Goal: Task Accomplishment & Management: Manage account settings

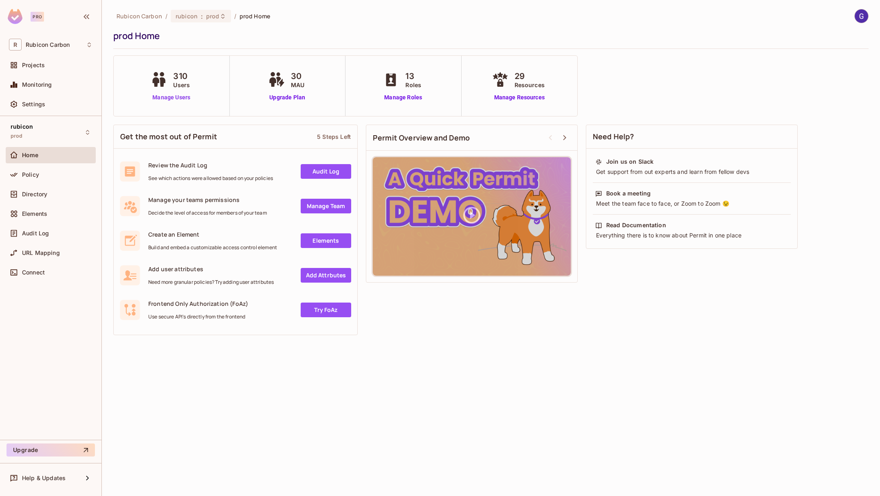
click at [168, 95] on link "Manage Users" at bounding box center [171, 97] width 45 height 9
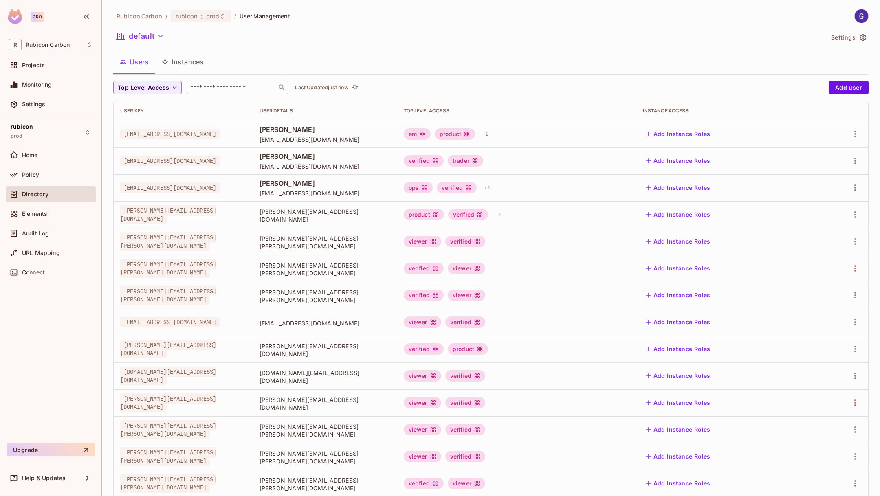
click at [225, 82] on div "​" at bounding box center [238, 87] width 102 height 13
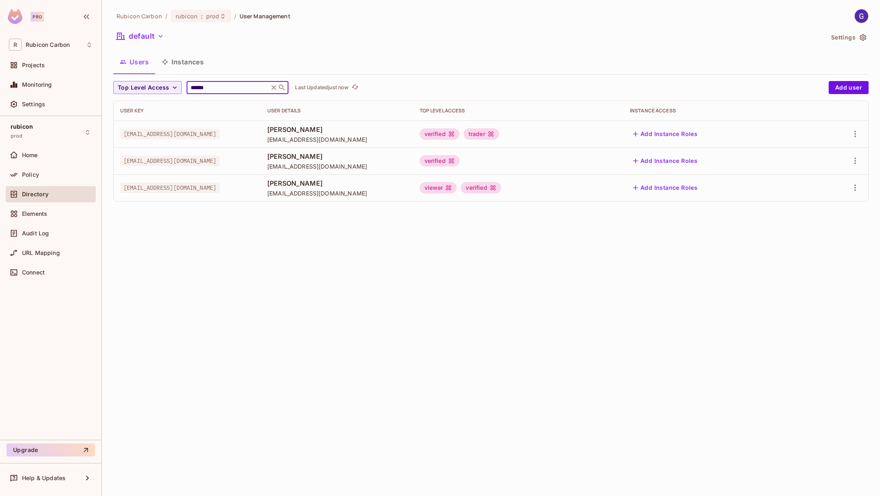
type input "******"
click at [865, 129] on td at bounding box center [840, 134] width 58 height 27
click at [854, 133] on icon "button" at bounding box center [856, 134] width 10 height 10
click at [815, 152] on div "Edit" at bounding box center [812, 153] width 11 height 8
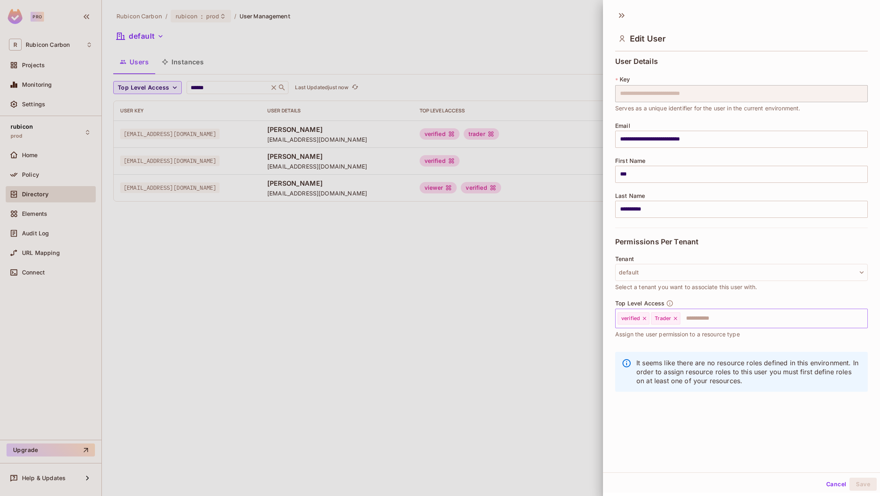
click at [674, 319] on icon at bounding box center [676, 319] width 6 height 6
click at [740, 315] on input "text" at bounding box center [751, 319] width 202 height 16
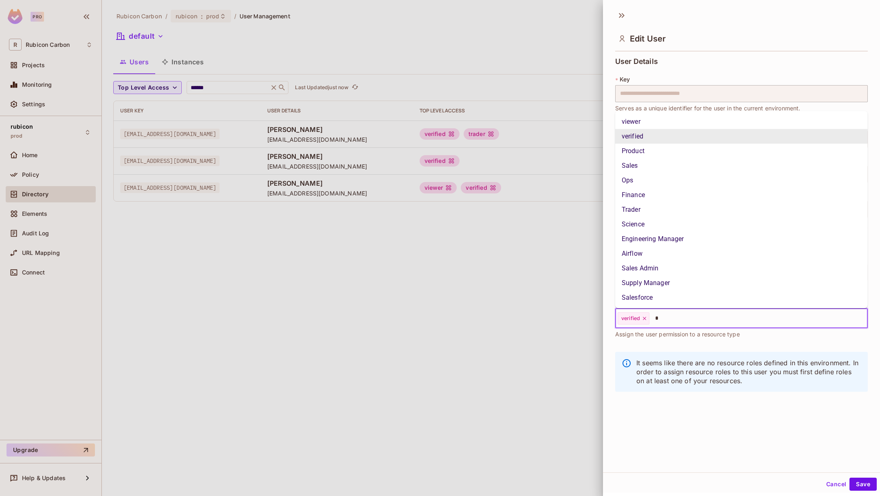
type input "**"
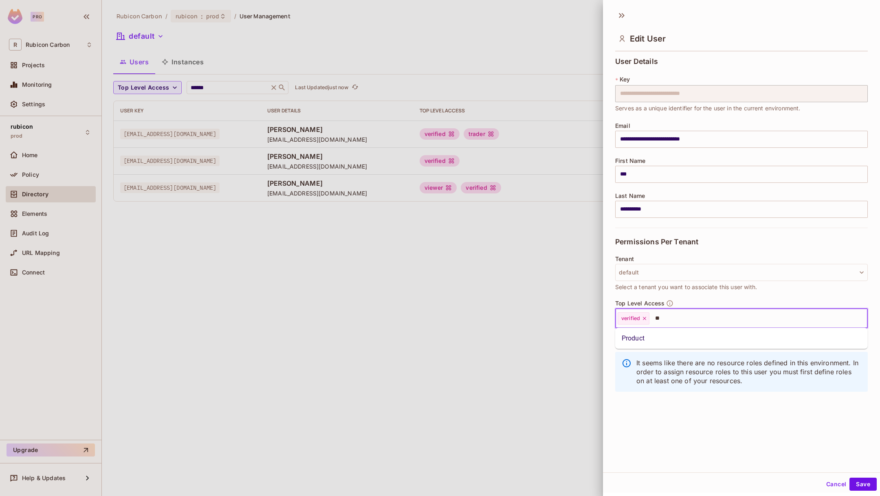
click at [700, 341] on li "Product" at bounding box center [741, 338] width 253 height 15
click at [862, 486] on button "Save" at bounding box center [863, 484] width 27 height 13
